Goal: Task Accomplishment & Management: Manage account settings

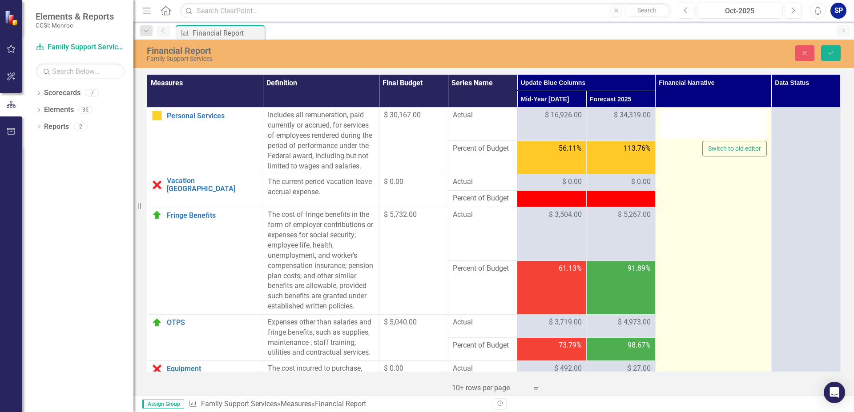
click at [694, 130] on div at bounding box center [713, 124] width 107 height 28
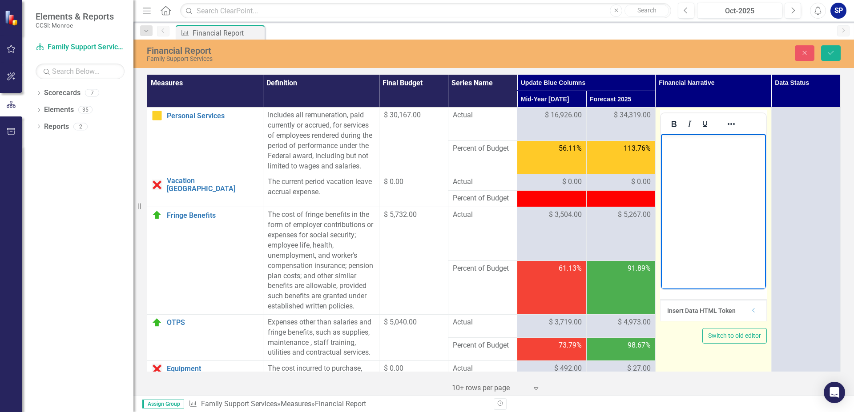
click at [692, 150] on body "Rich Text Area. Press ALT-0 for help." at bounding box center [713, 200] width 105 height 133
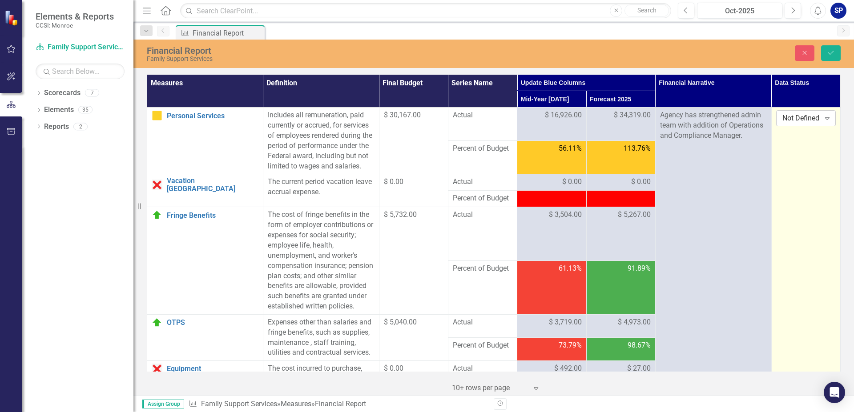
drag, startPoint x: 818, startPoint y: 123, endPoint x: 819, endPoint y: 117, distance: 5.9
click at [820, 117] on div "Expand" at bounding box center [828, 118] width 16 height 14
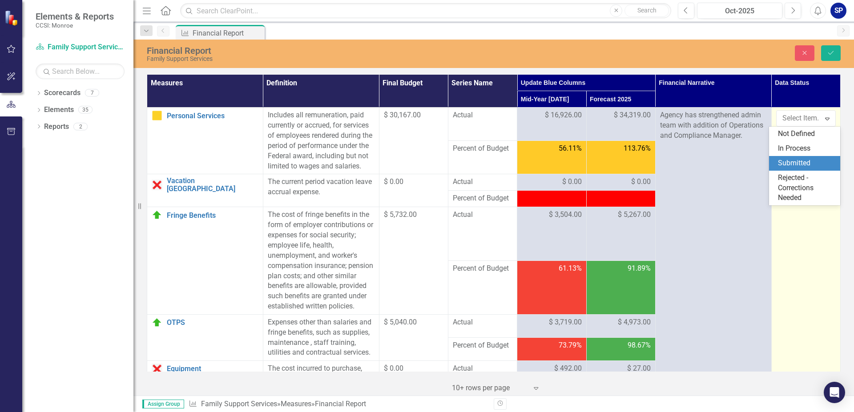
click at [808, 164] on div "Submitted" at bounding box center [806, 163] width 57 height 10
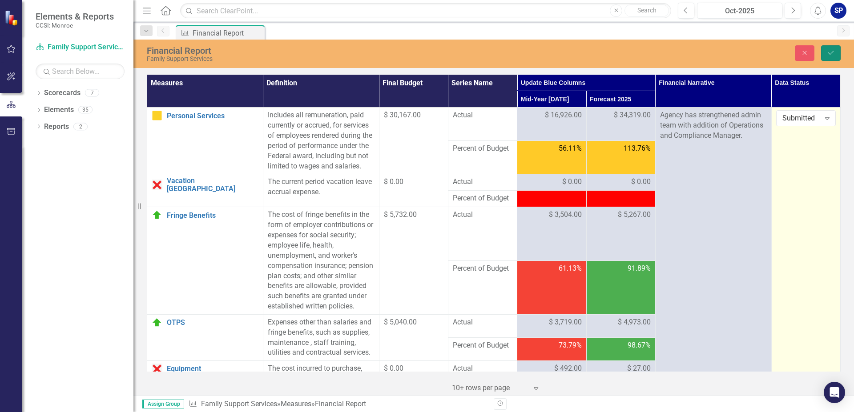
click at [832, 52] on icon "Save" at bounding box center [831, 53] width 8 height 6
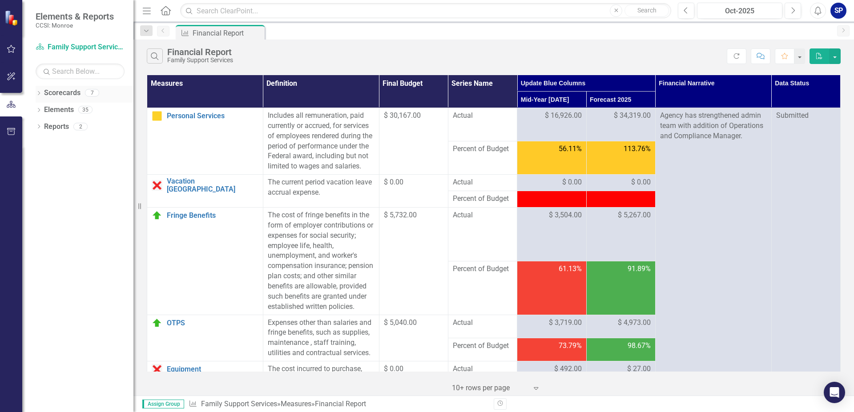
click at [38, 93] on icon "Dropdown" at bounding box center [39, 94] width 6 height 5
click at [46, 109] on icon "Dropdown" at bounding box center [43, 109] width 7 height 5
click at [73, 160] on link "Youth Peer Mentoring" at bounding box center [96, 160] width 76 height 10
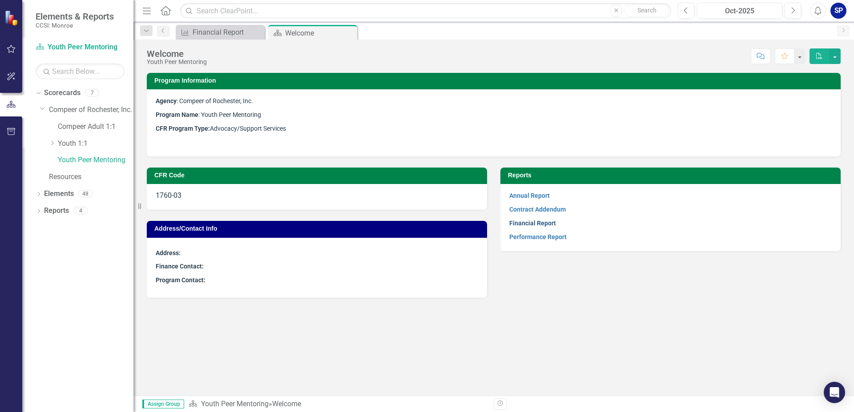
click at [531, 224] on link "Financial Report" at bounding box center [532, 223] width 47 height 7
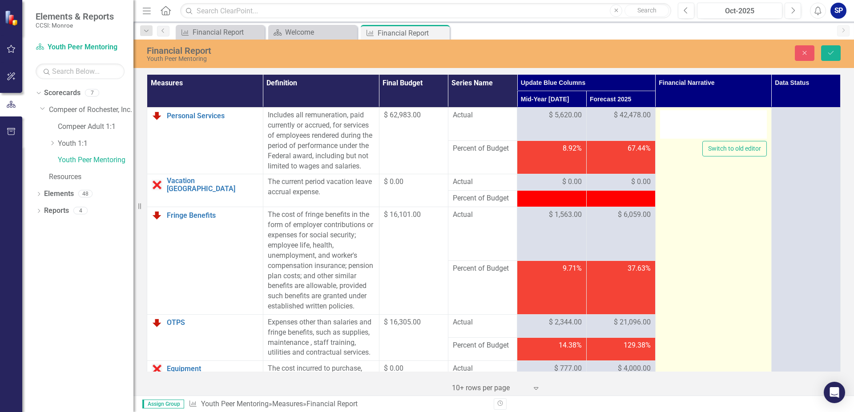
click at [672, 121] on div at bounding box center [713, 124] width 107 height 28
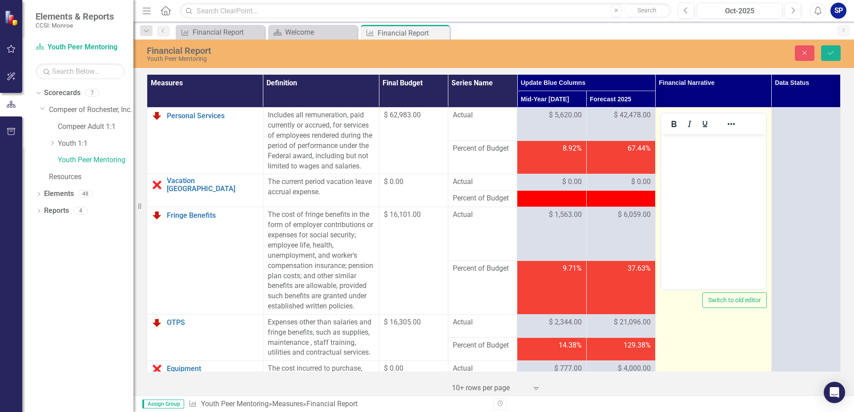
click at [672, 121] on icon "Bold" at bounding box center [674, 124] width 11 height 11
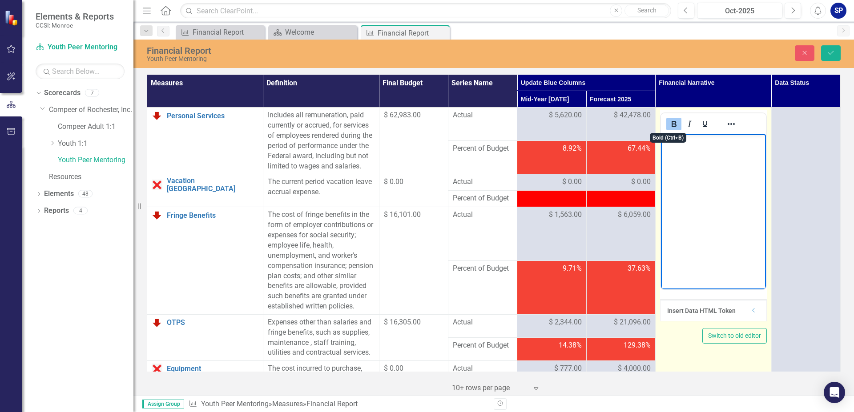
click at [687, 164] on body "﻿" at bounding box center [713, 200] width 105 height 133
click at [669, 123] on icon "Bold" at bounding box center [674, 124] width 11 height 11
click at [676, 146] on p "﻿" at bounding box center [713, 142] width 101 height 11
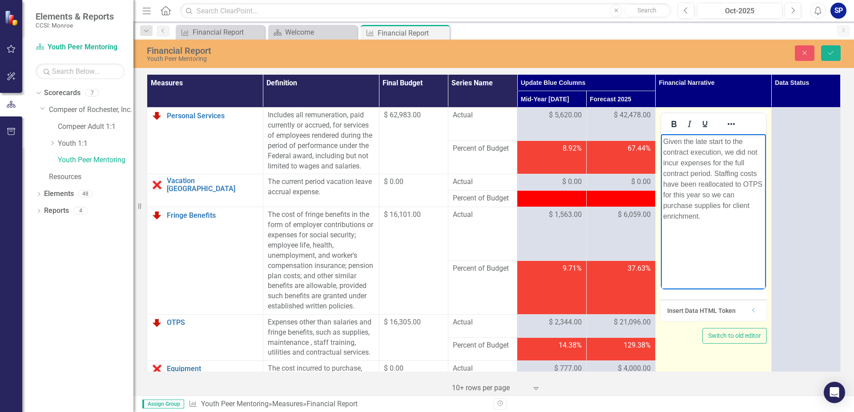
click at [694, 203] on span "﻿Given the late start to the contract execution, we did not incur expenses for …" at bounding box center [712, 179] width 99 height 82
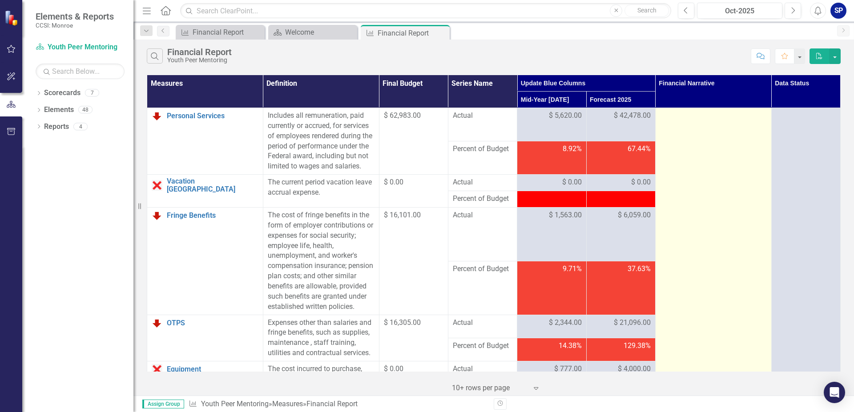
click at [674, 119] on div at bounding box center [713, 116] width 107 height 11
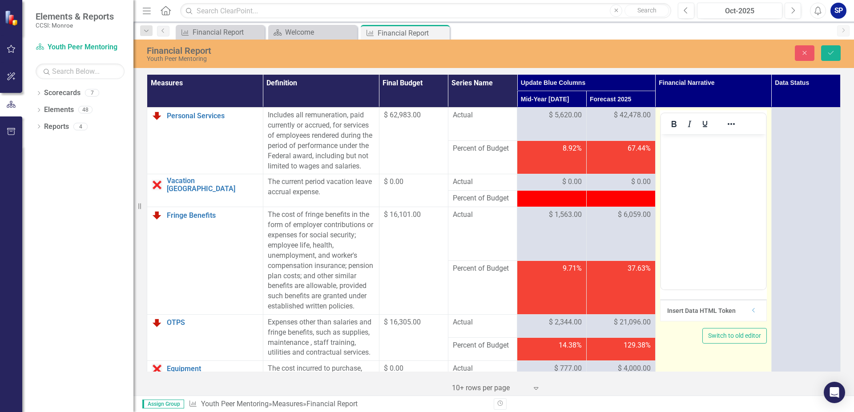
click at [743, 309] on div "Insert Data HTML Token" at bounding box center [709, 311] width 84 height 9
click at [740, 336] on button "Switch to old editor" at bounding box center [735, 336] width 65 height 16
click at [672, 196] on div at bounding box center [713, 235] width 107 height 111
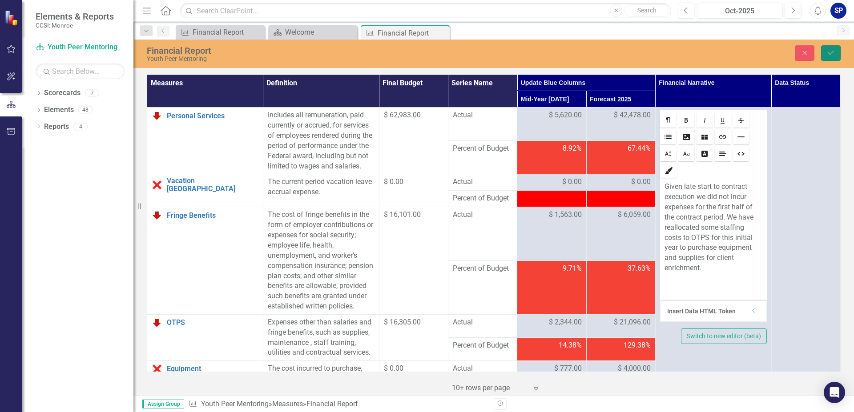
click at [831, 52] on icon "Save" at bounding box center [831, 53] width 8 height 6
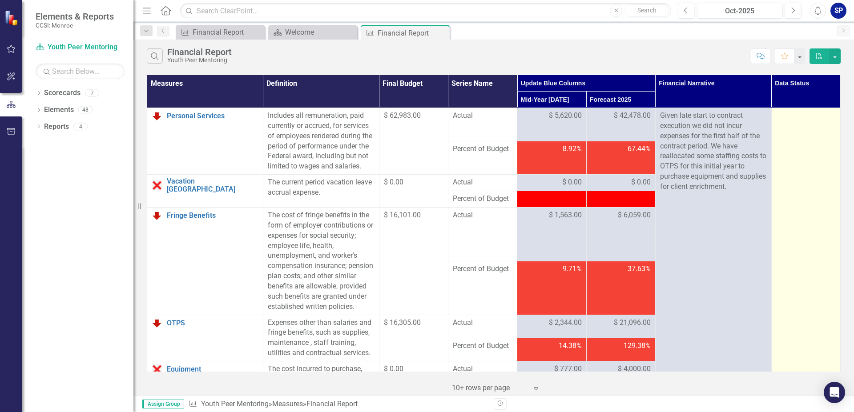
click at [794, 117] on div at bounding box center [806, 116] width 60 height 11
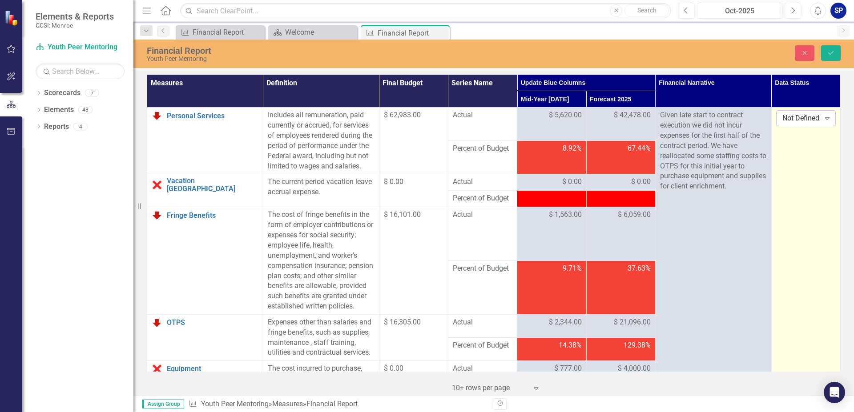
click at [820, 117] on div "Expand" at bounding box center [828, 118] width 16 height 14
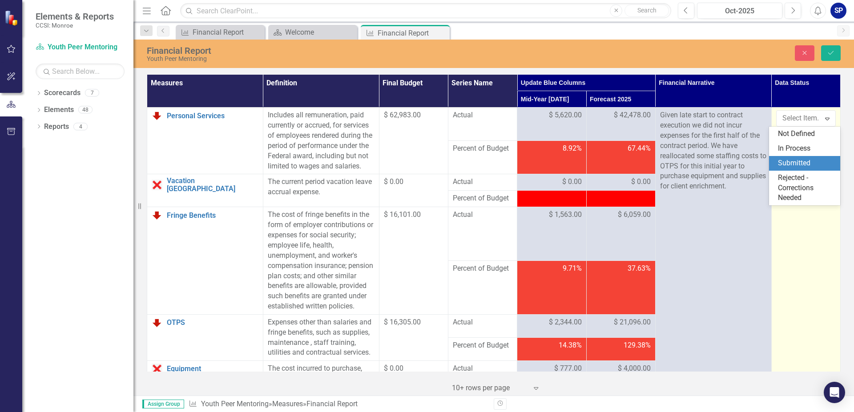
click at [802, 159] on div "Submitted" at bounding box center [806, 163] width 57 height 10
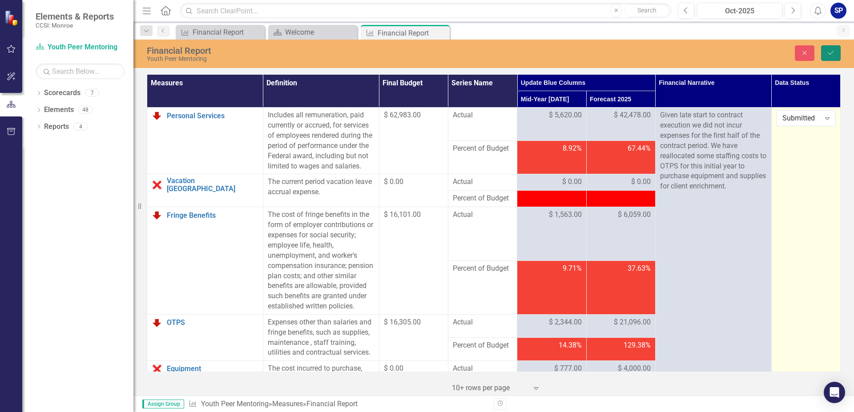
click at [832, 51] on icon "Save" at bounding box center [831, 53] width 8 height 6
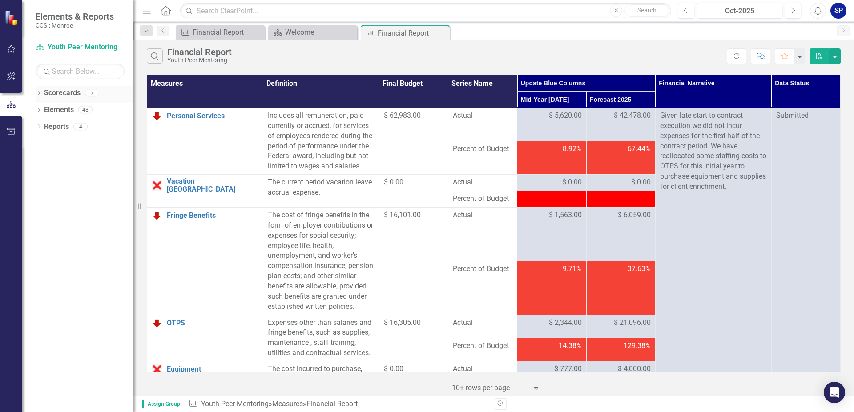
click at [40, 93] on icon "Dropdown" at bounding box center [39, 94] width 6 height 5
click at [47, 108] on div "Dropdown" at bounding box center [44, 110] width 9 height 8
click at [75, 142] on link "Youth 1:1" at bounding box center [96, 144] width 76 height 10
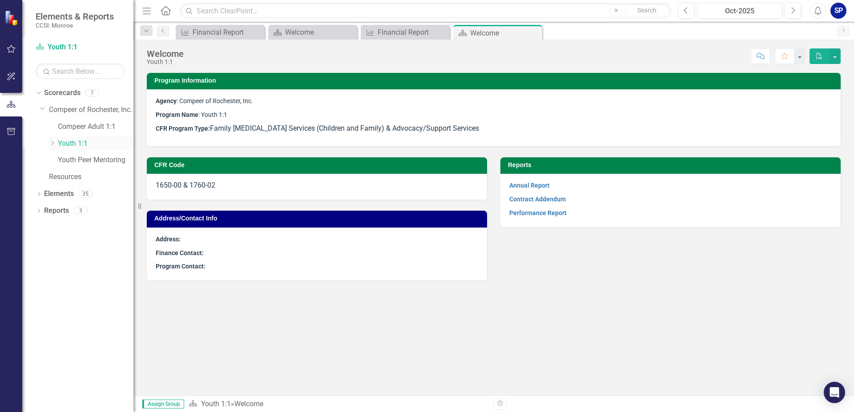
click at [52, 142] on icon "Dropdown" at bounding box center [52, 143] width 7 height 5
click at [92, 175] on link "Youth One-to-One (1760)" at bounding box center [100, 177] width 67 height 10
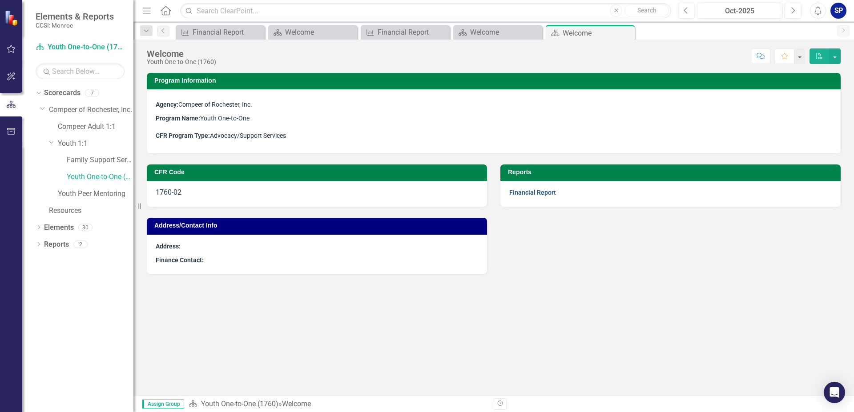
click at [542, 194] on link "Financial Report" at bounding box center [532, 192] width 47 height 7
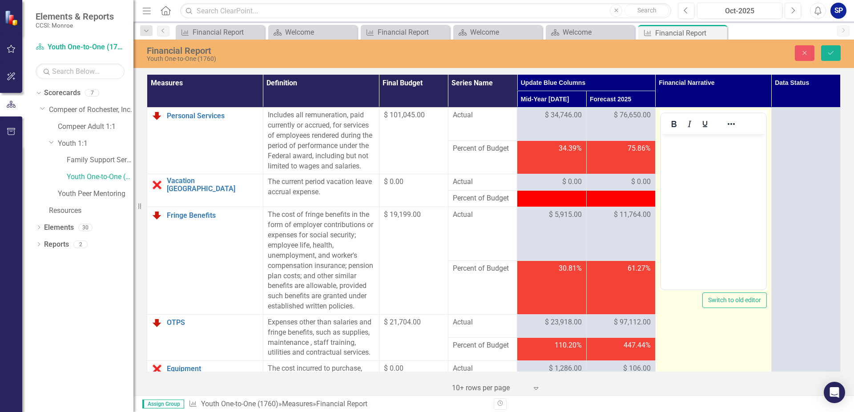
click at [674, 123] on button "Bold" at bounding box center [673, 124] width 15 height 12
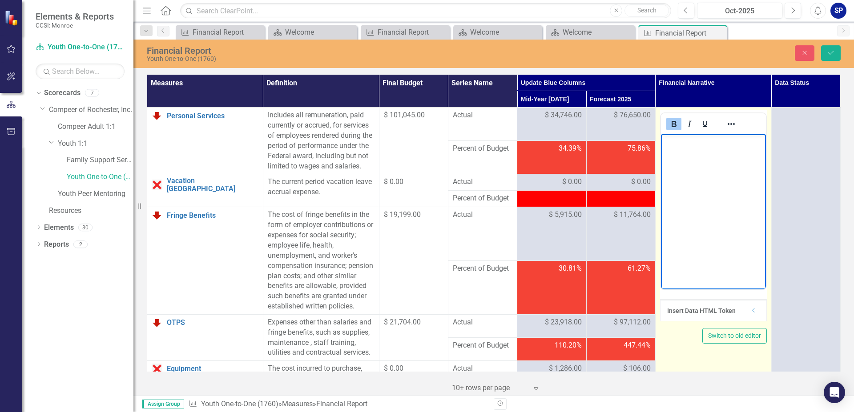
drag, startPoint x: 670, startPoint y: 125, endPoint x: 17, endPoint y: 5, distance: 663.1
click at [670, 125] on icon "Bold" at bounding box center [674, 124] width 11 height 11
click at [678, 147] on p "﻿" at bounding box center [713, 142] width 101 height 11
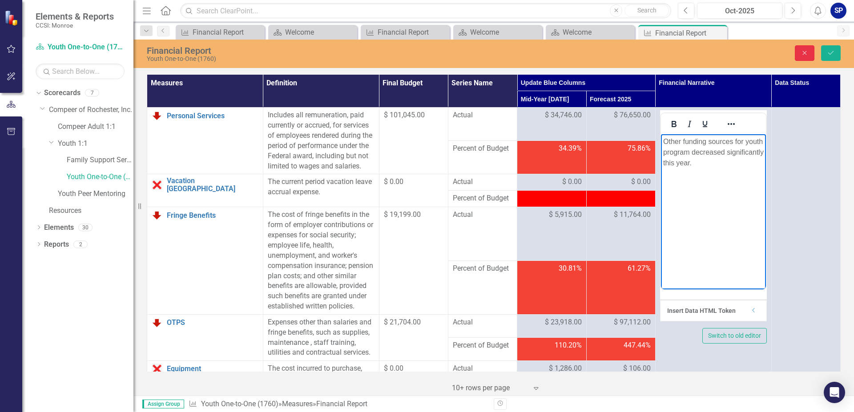
click at [802, 55] on icon "Close" at bounding box center [805, 53] width 8 height 6
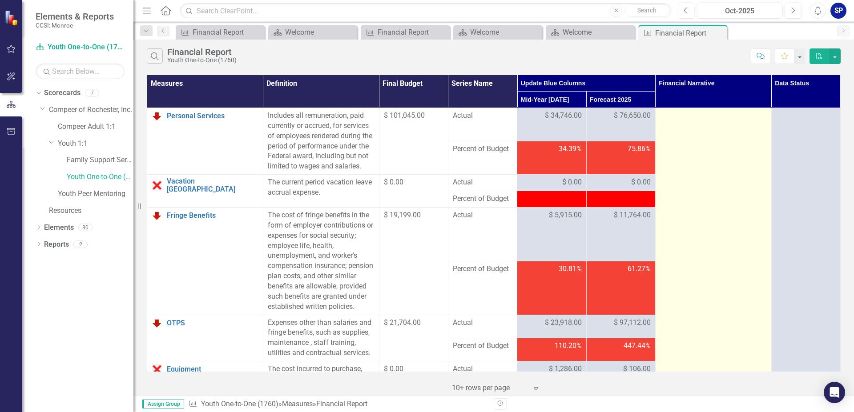
click at [675, 121] on div at bounding box center [713, 116] width 107 height 11
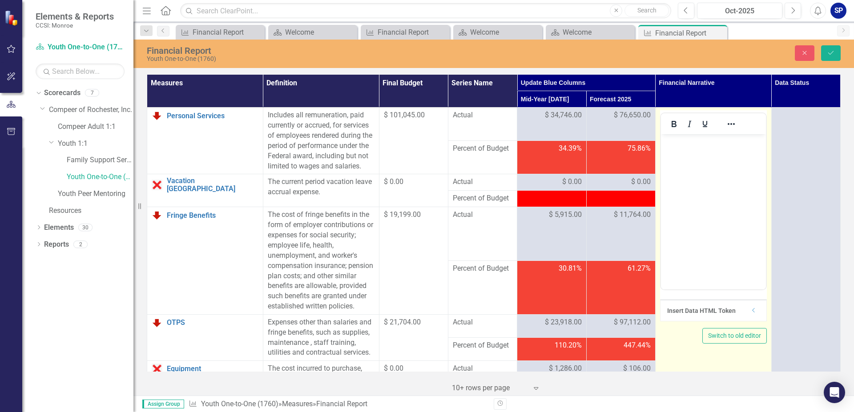
click at [695, 155] on body "Rich Text Area. Press ALT-0 for help." at bounding box center [713, 200] width 105 height 133
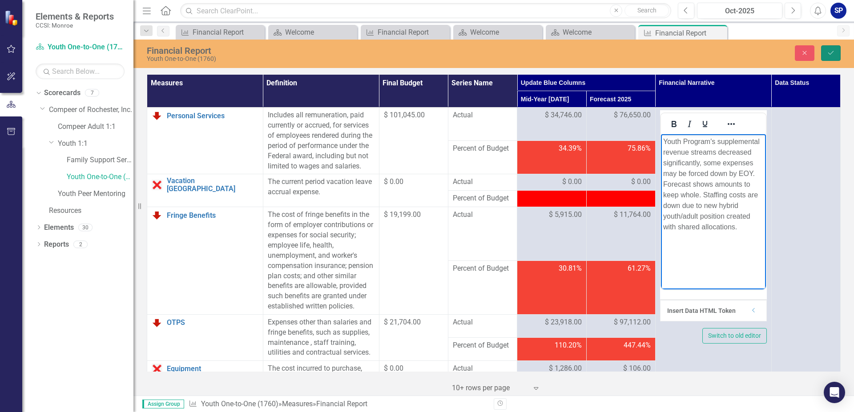
click at [831, 52] on icon "Save" at bounding box center [831, 53] width 8 height 6
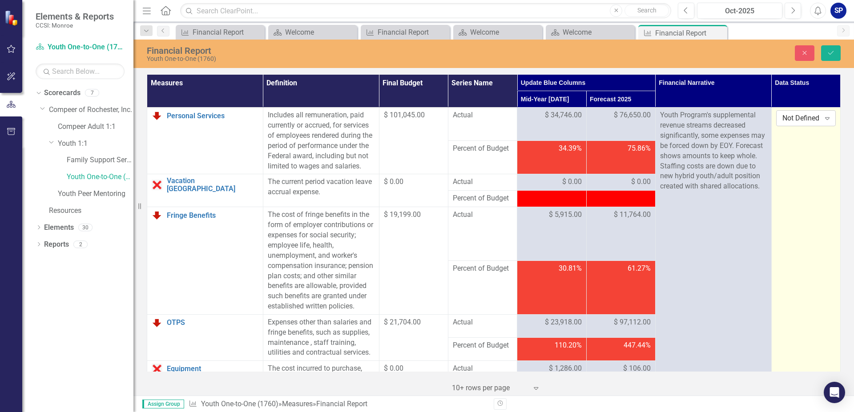
click at [820, 120] on div "Expand" at bounding box center [828, 118] width 16 height 14
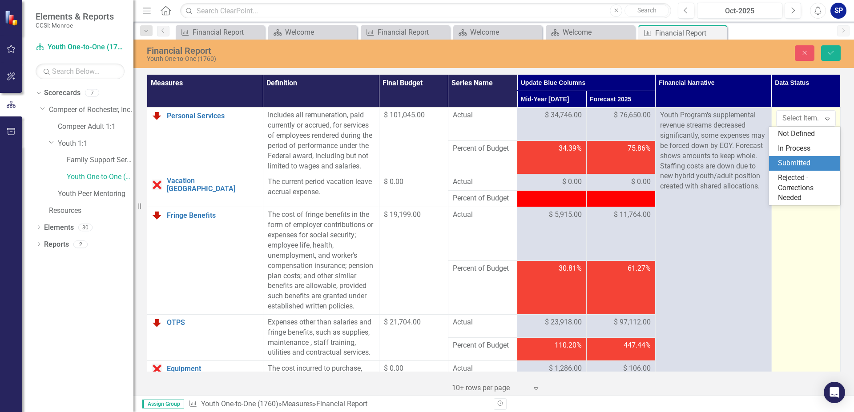
click at [803, 158] on div "Submitted" at bounding box center [806, 163] width 57 height 10
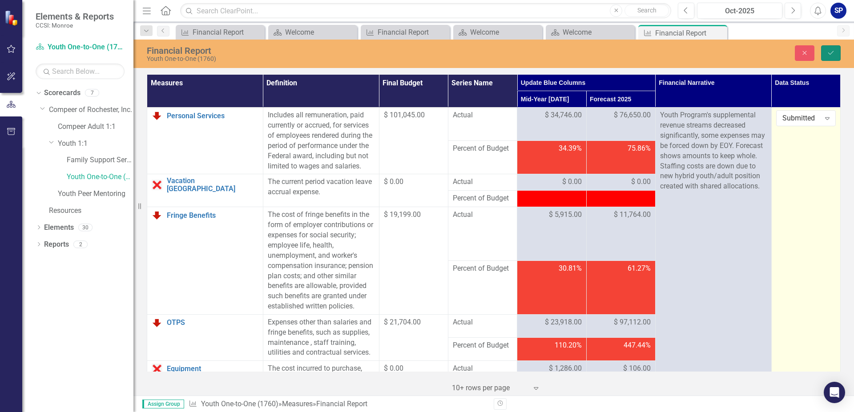
click at [831, 52] on icon "Save" at bounding box center [831, 53] width 8 height 6
